Goal: Find specific page/section: Find specific page/section

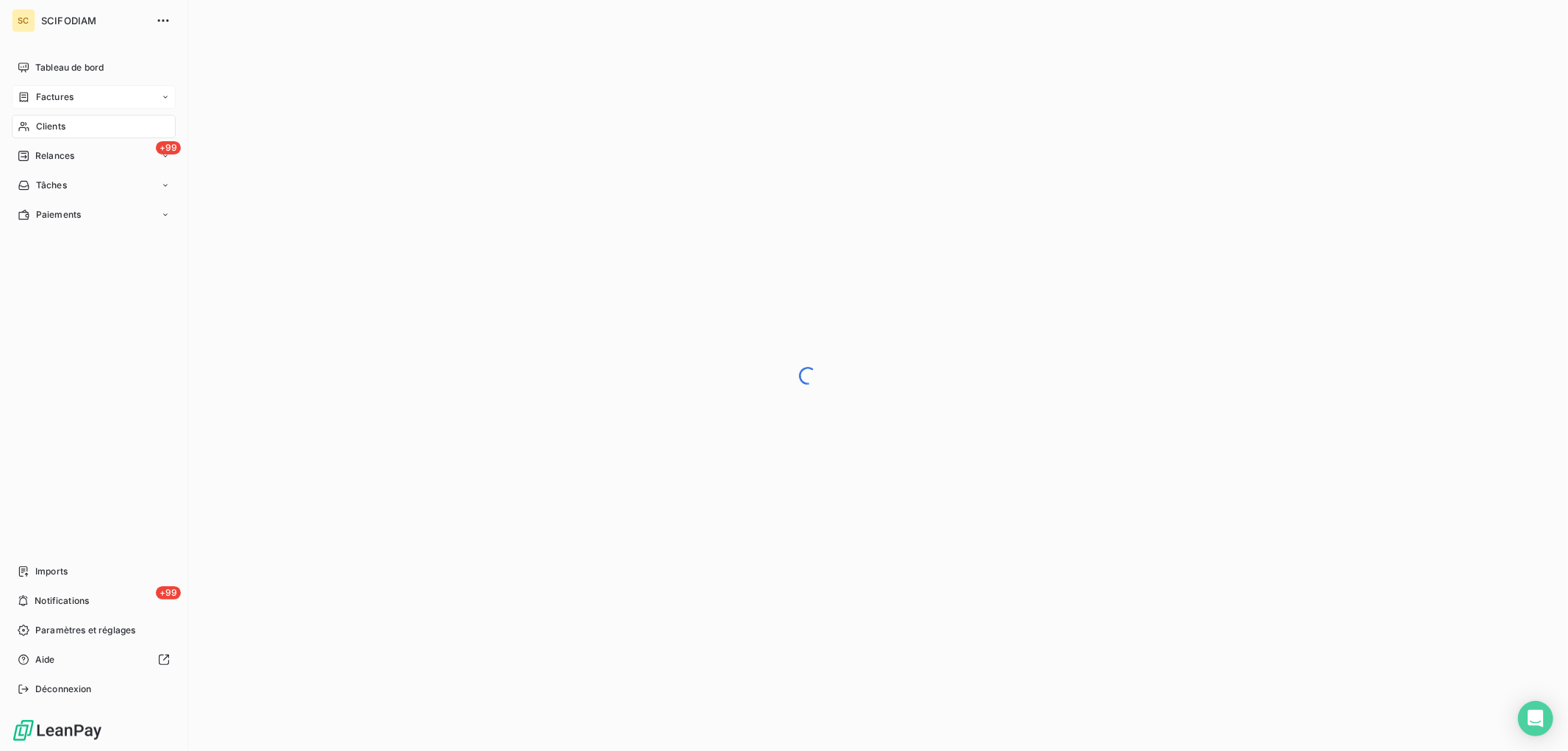
click at [41, 100] on span "Factures" at bounding box center [54, 97] width 37 height 13
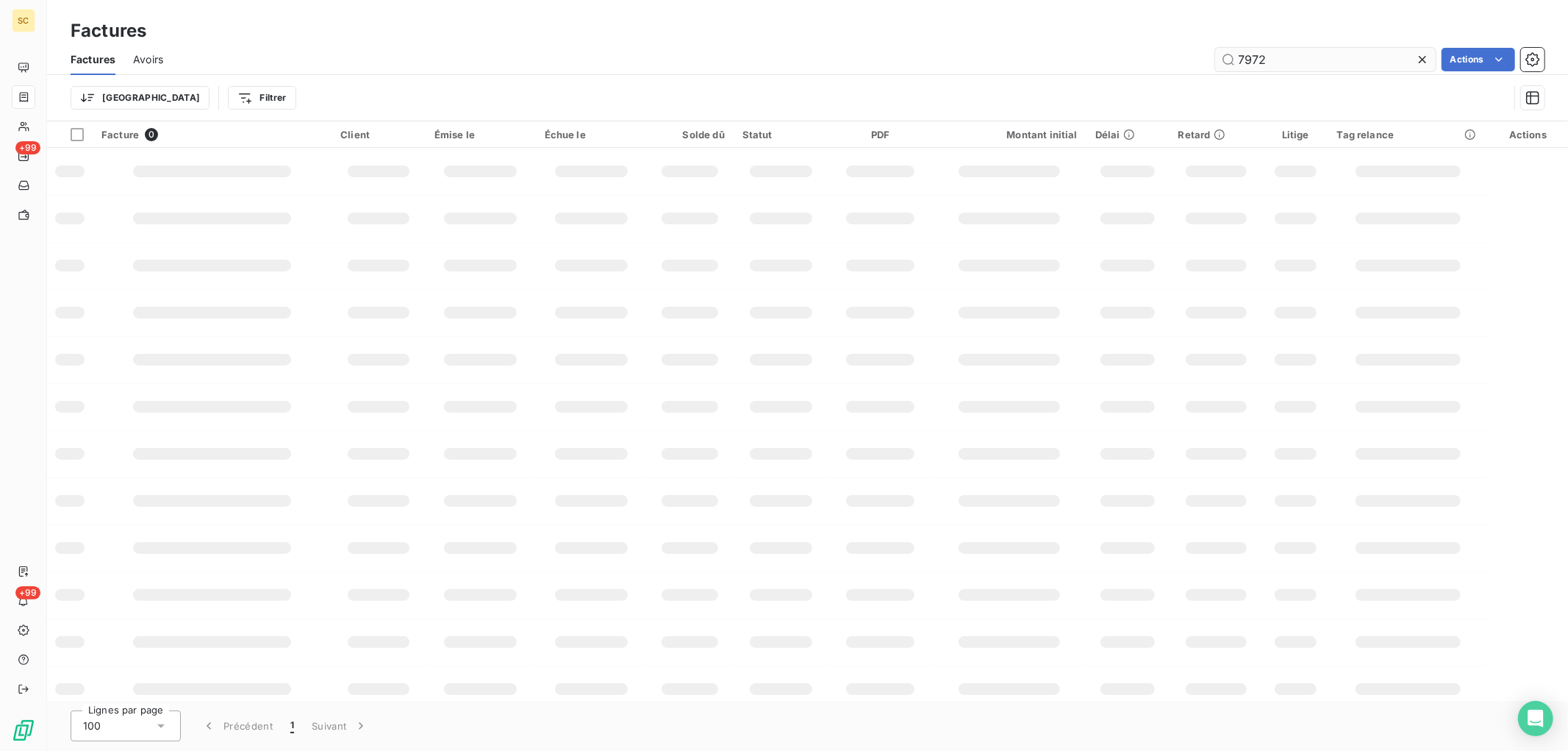
drag, startPoint x: 1270, startPoint y: 51, endPoint x: 1277, endPoint y: 55, distance: 8.1
click at [1270, 52] on input "7972" at bounding box center [1325, 59] width 221 height 24
drag, startPoint x: 1279, startPoint y: 58, endPoint x: 1026, endPoint y: 55, distance: 253.0
click at [1027, 55] on div "7972 Actions" at bounding box center [863, 59] width 1363 height 24
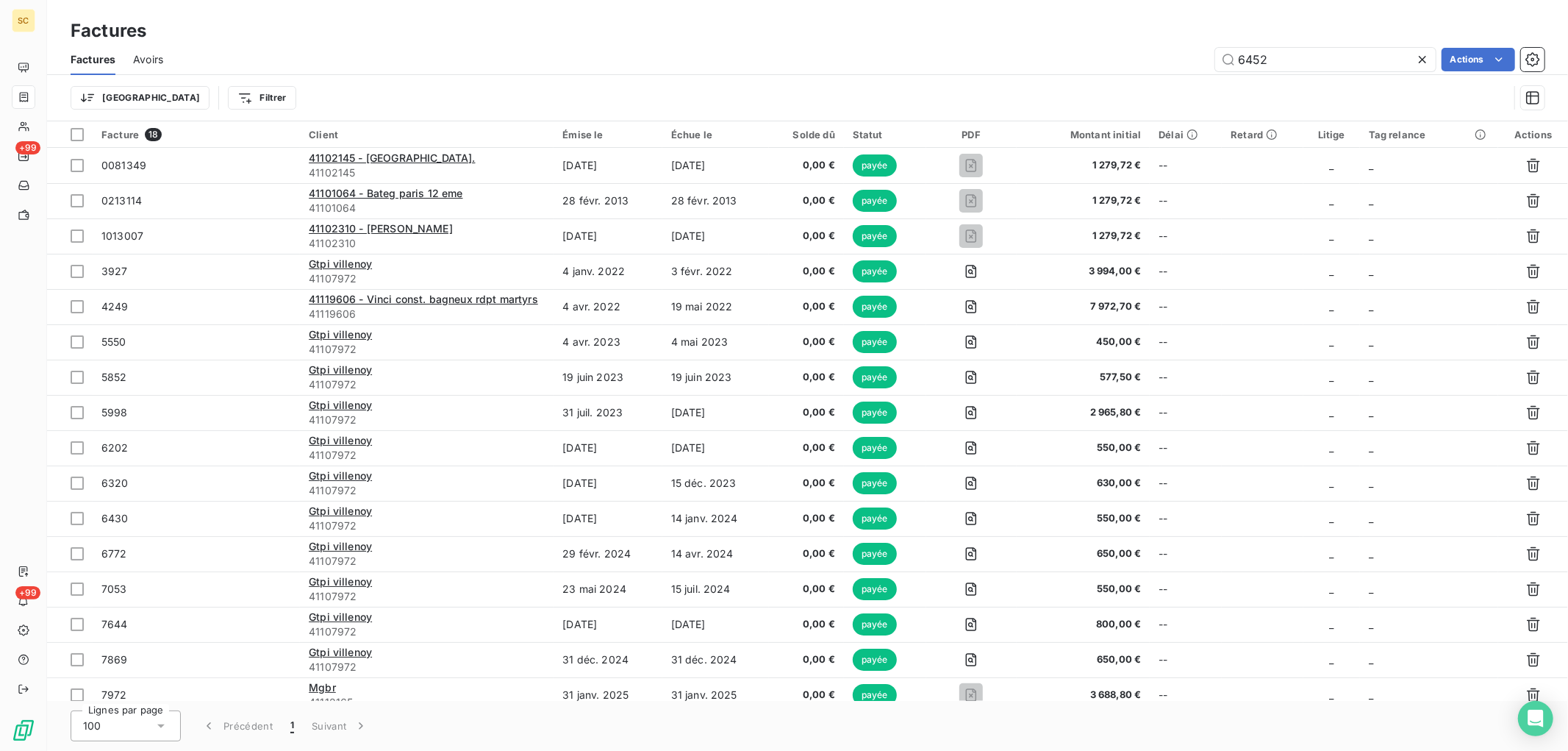
type input "6452"
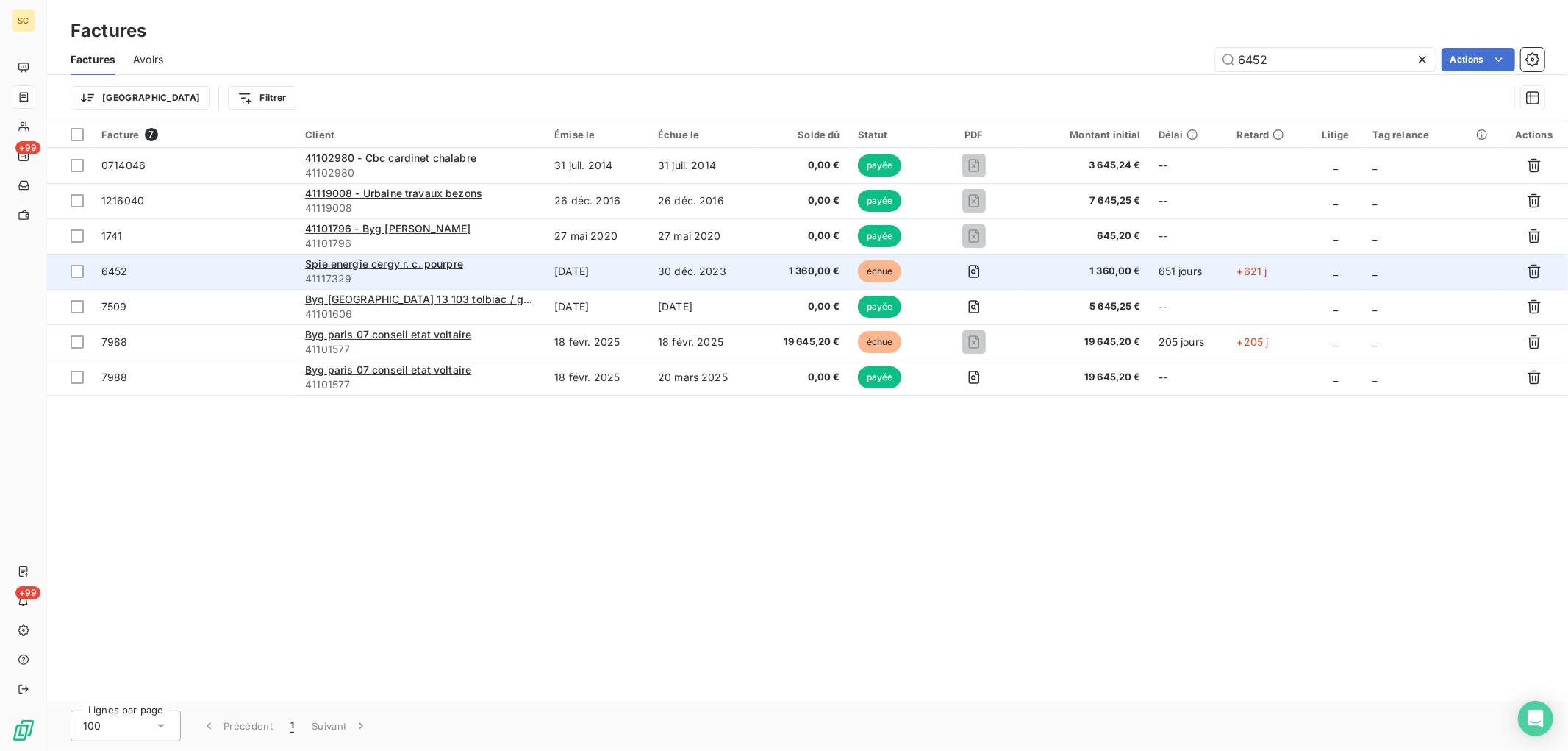
click at [623, 274] on td "[DATE]" at bounding box center [597, 271] width 104 height 35
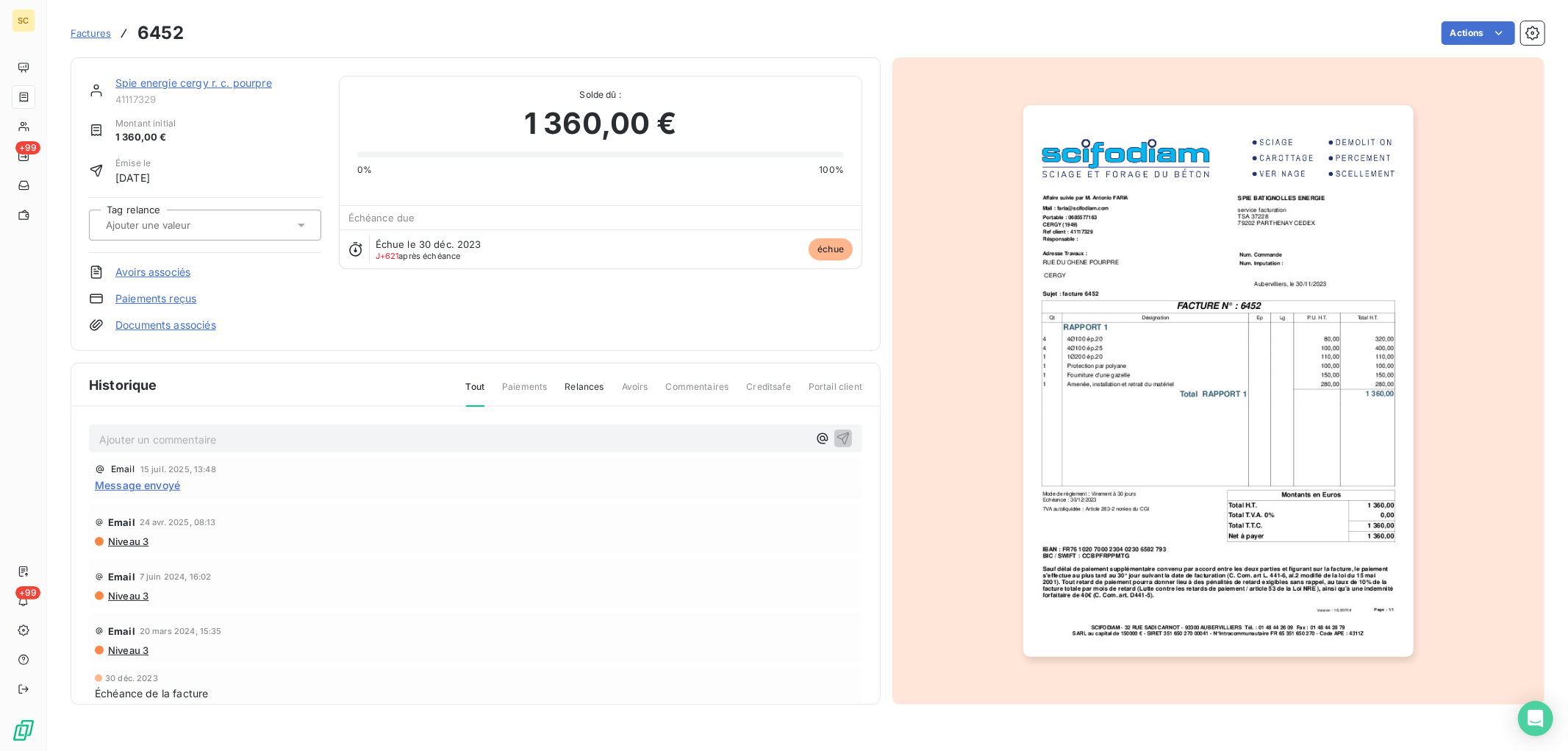
click at [1125, 227] on img "button" at bounding box center [1218, 381] width 390 height 551
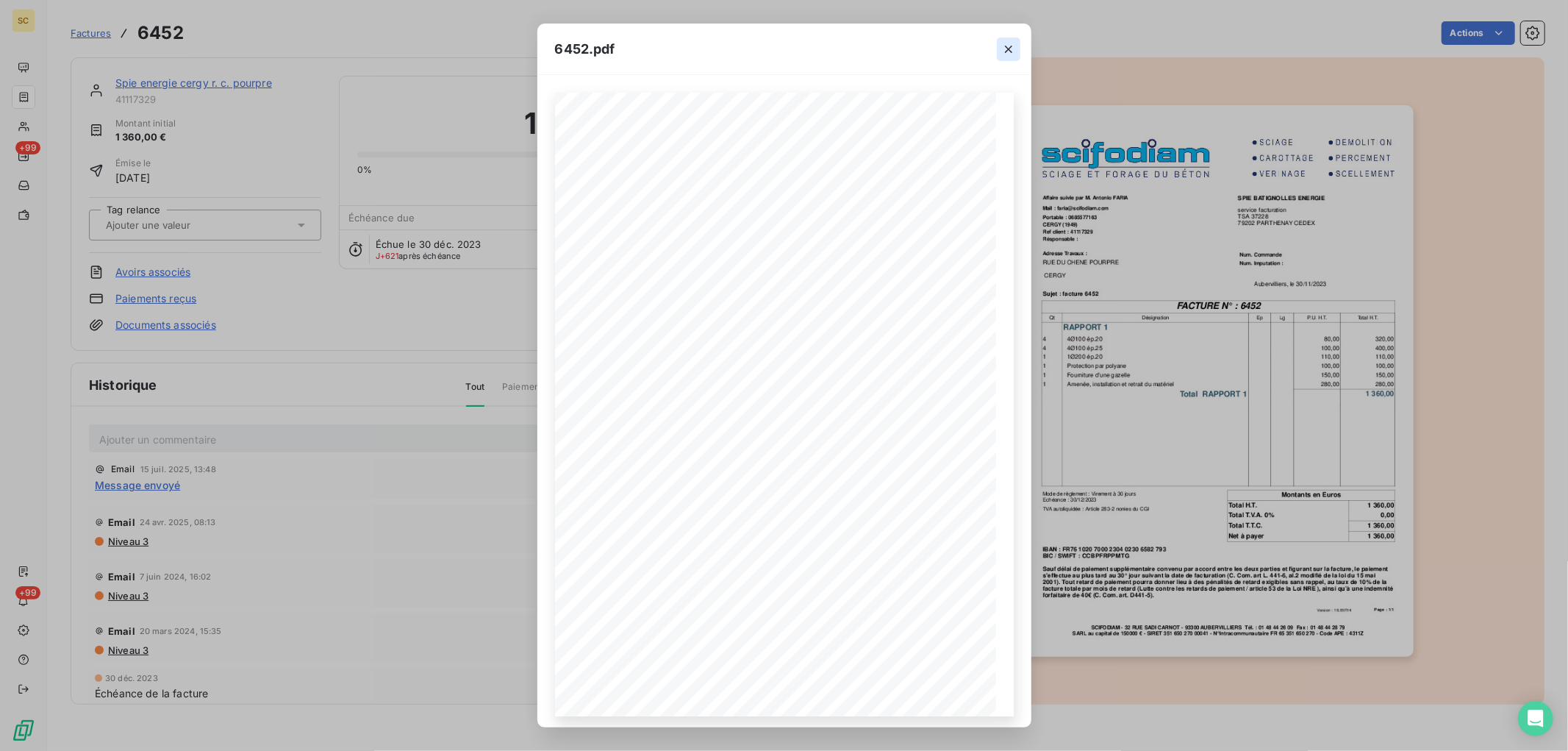
click at [1002, 45] on icon "button" at bounding box center [1009, 50] width 15 height 15
